Goal: Check status: Check status

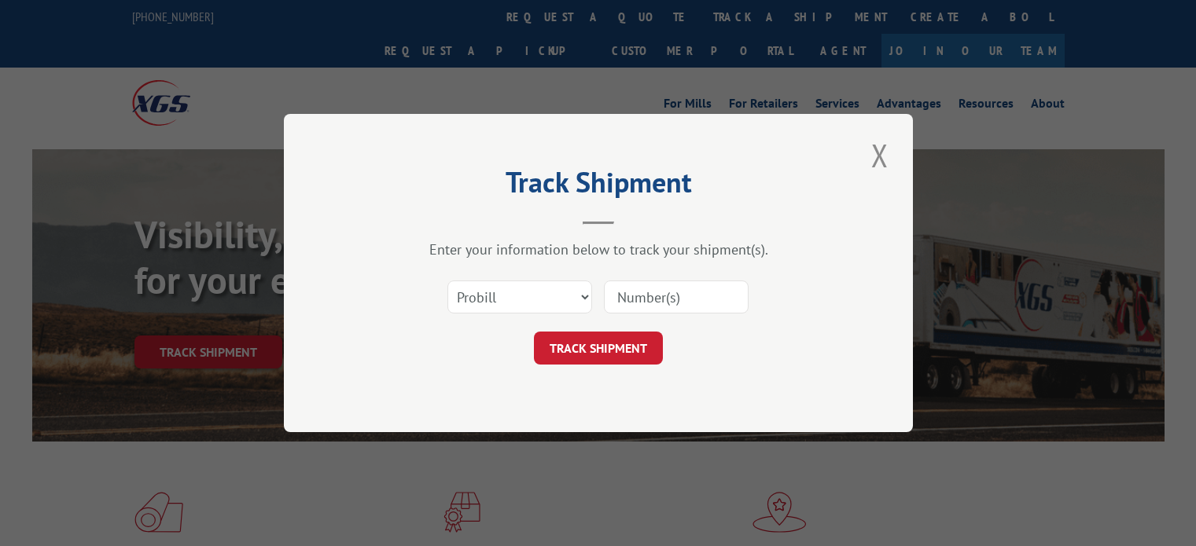
click at [642, 298] on input at bounding box center [676, 297] width 145 height 33
type input "17538456"
click at [588, 336] on button "TRACK SHIPMENT" at bounding box center [598, 348] width 129 height 33
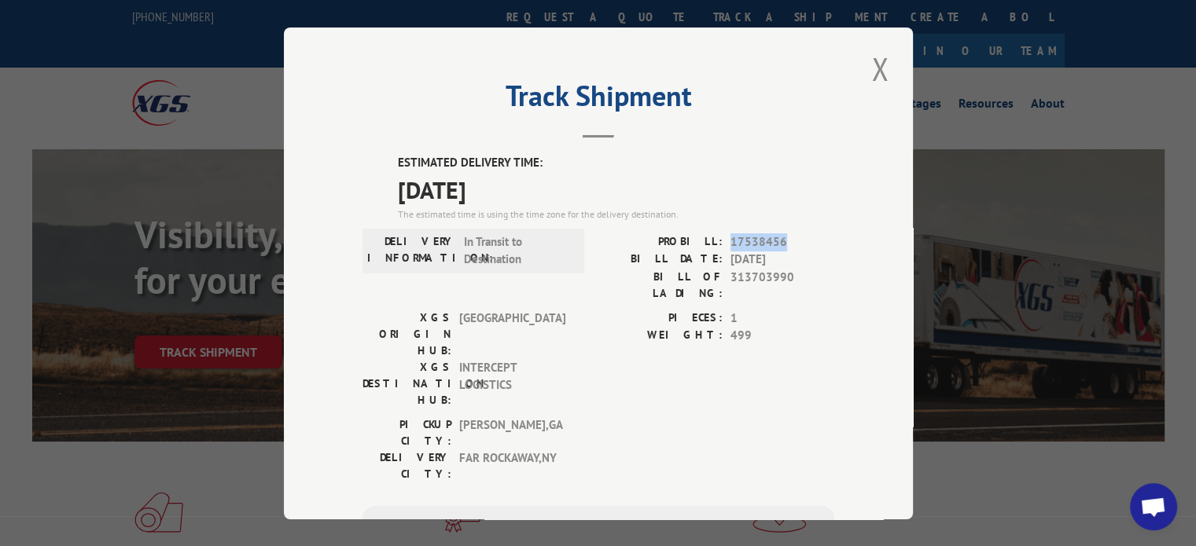
drag, startPoint x: 789, startPoint y: 235, endPoint x: 724, endPoint y: 240, distance: 65.4
click at [730, 240] on span "17538456" at bounding box center [782, 242] width 104 height 18
copy span "17538456"
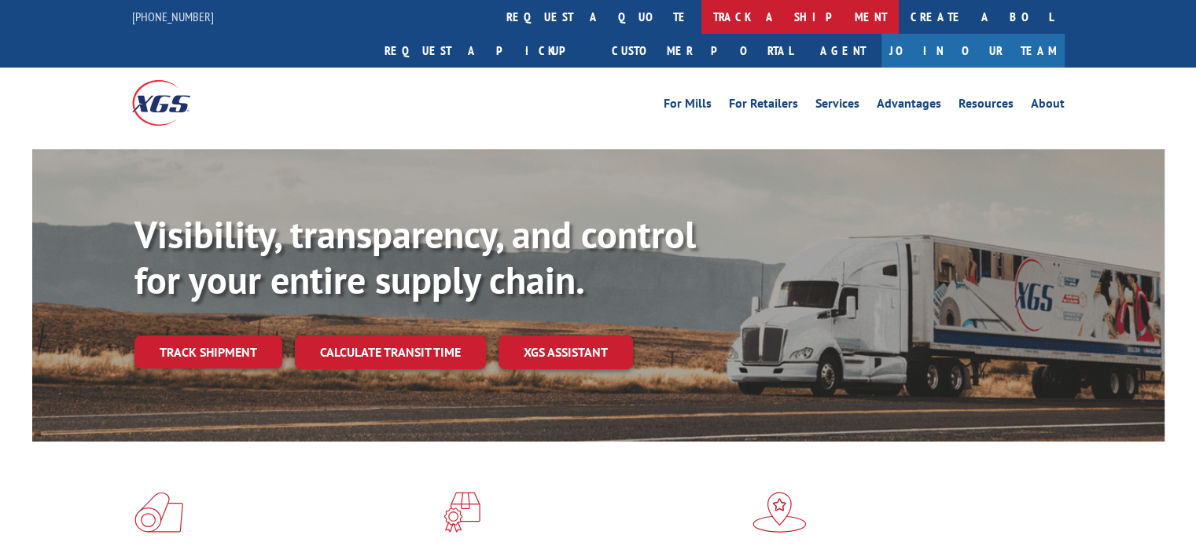
click at [701, 21] on link "track a shipment" at bounding box center [799, 17] width 197 height 34
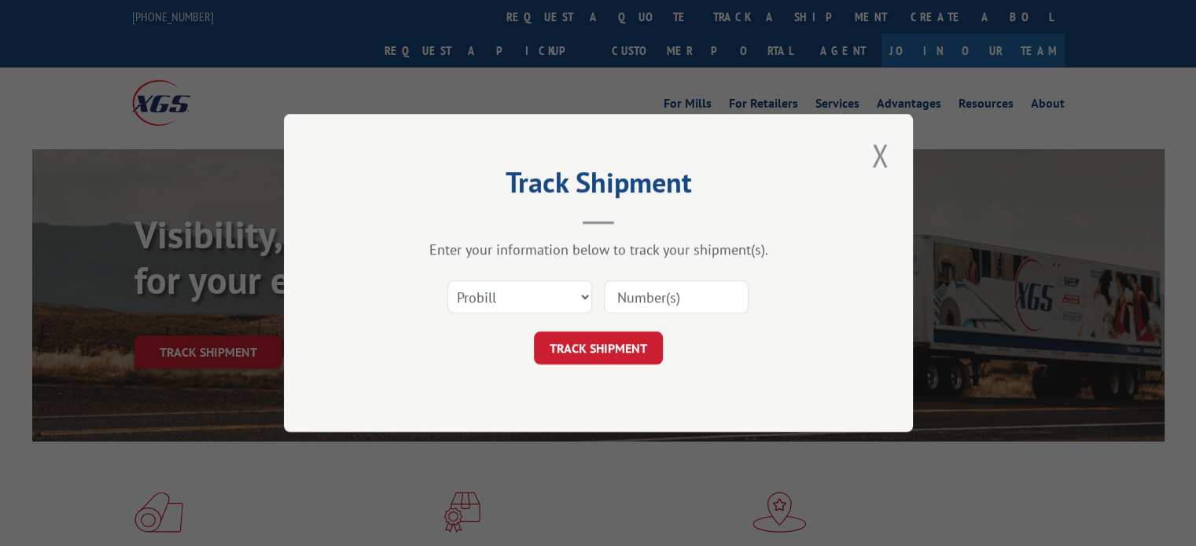
click at [639, 307] on input at bounding box center [676, 297] width 145 height 33
paste input "17536290"
type input "17536290"
click at [594, 343] on button "TRACK SHIPMENT" at bounding box center [598, 348] width 129 height 33
